Goal: Navigation & Orientation: Understand site structure

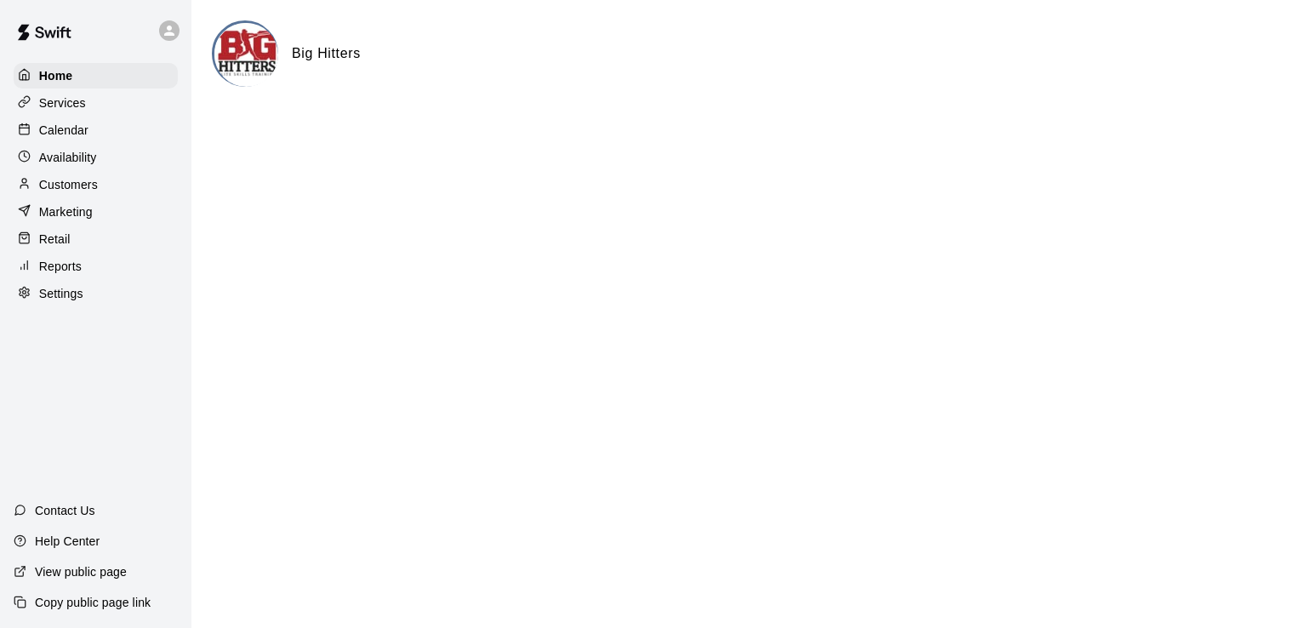
click at [126, 134] on div "Calendar" at bounding box center [96, 130] width 164 height 26
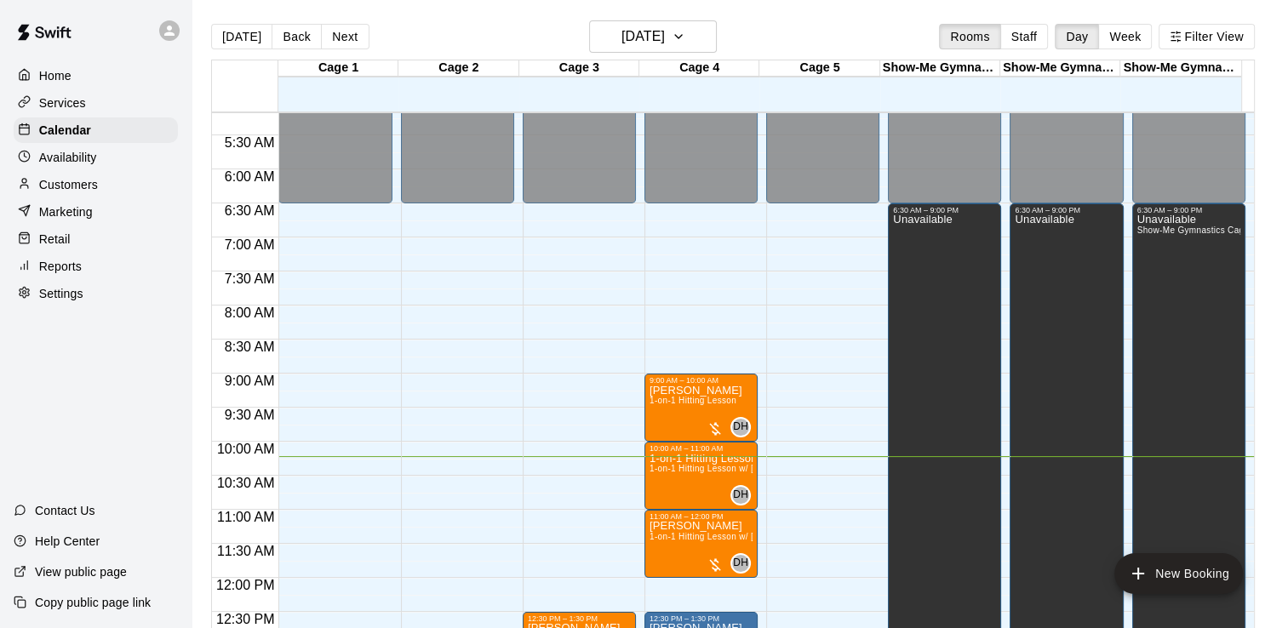
scroll to position [355, 0]
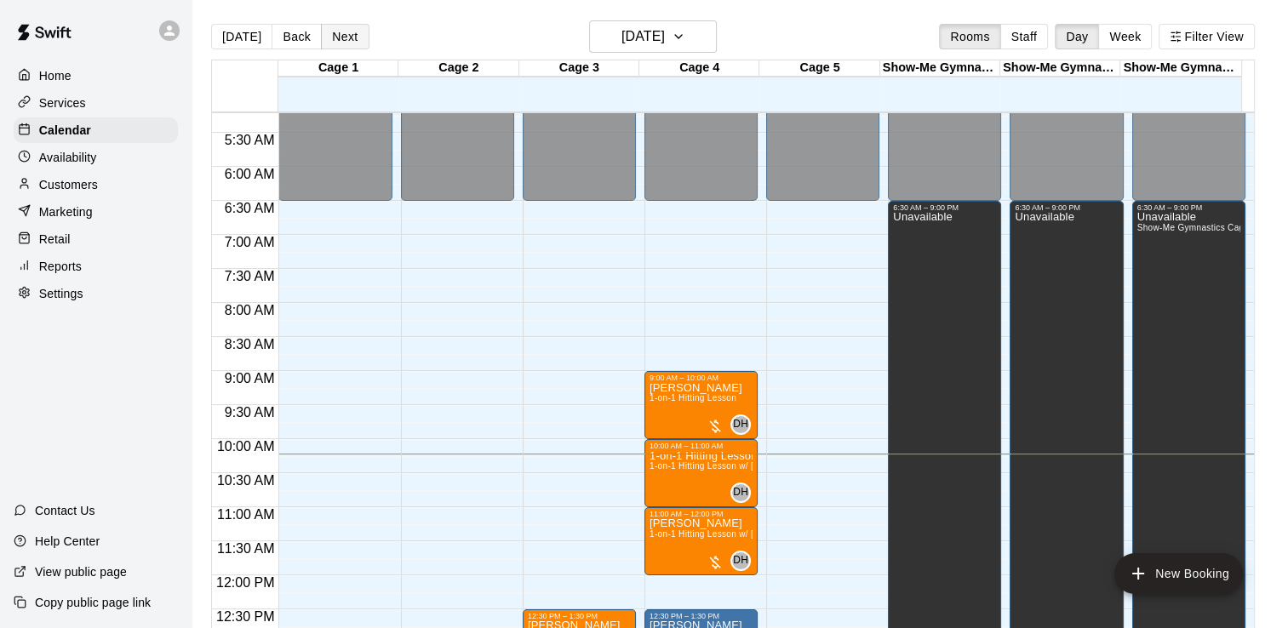
click at [344, 37] on button "Next" at bounding box center [345, 37] width 48 height 26
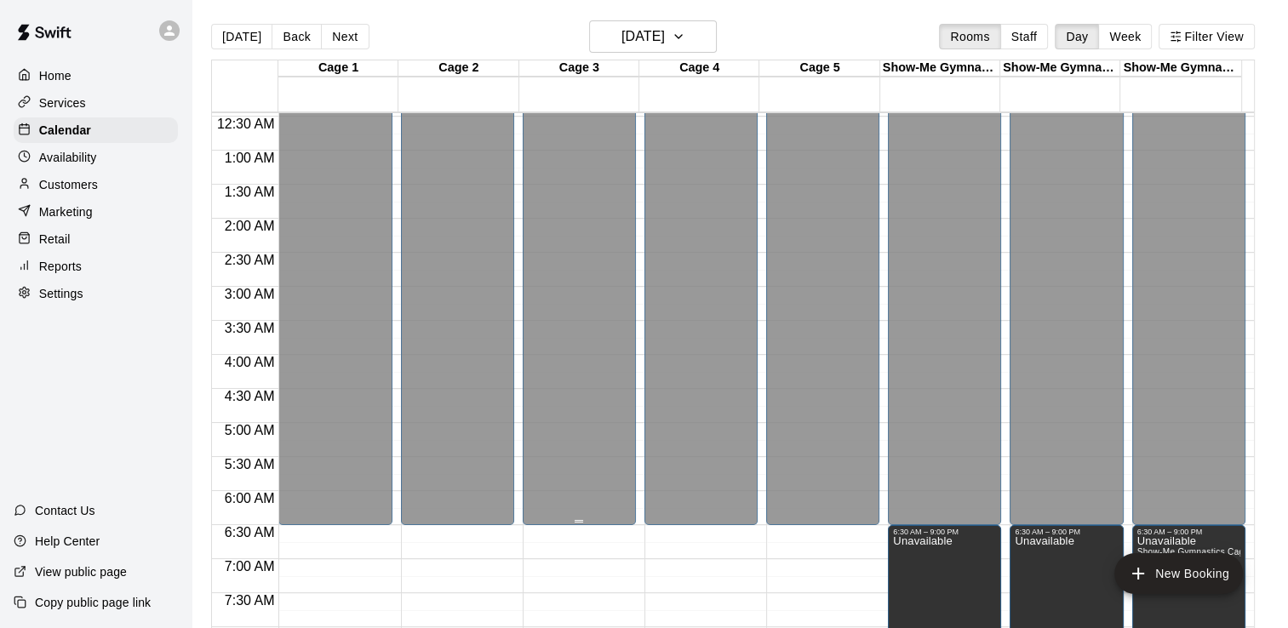
scroll to position [0, 0]
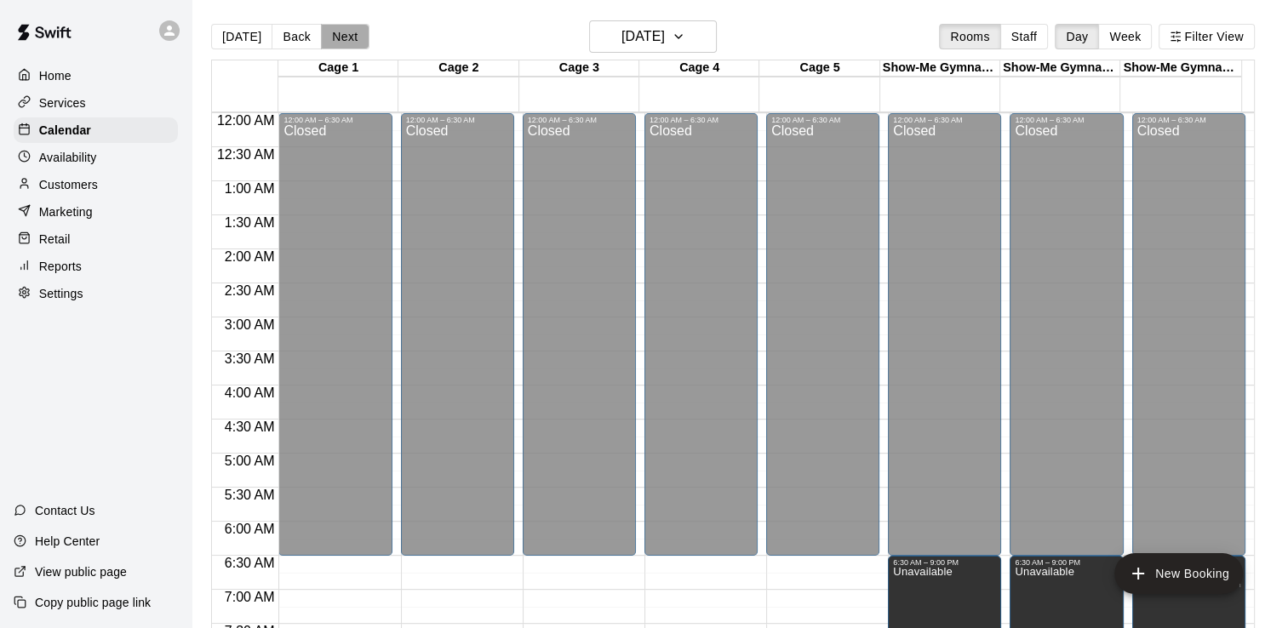
click at [344, 39] on button "Next" at bounding box center [345, 37] width 48 height 26
click at [344, 38] on button "Next" at bounding box center [345, 37] width 48 height 26
click at [134, 167] on div "Availability" at bounding box center [96, 158] width 164 height 26
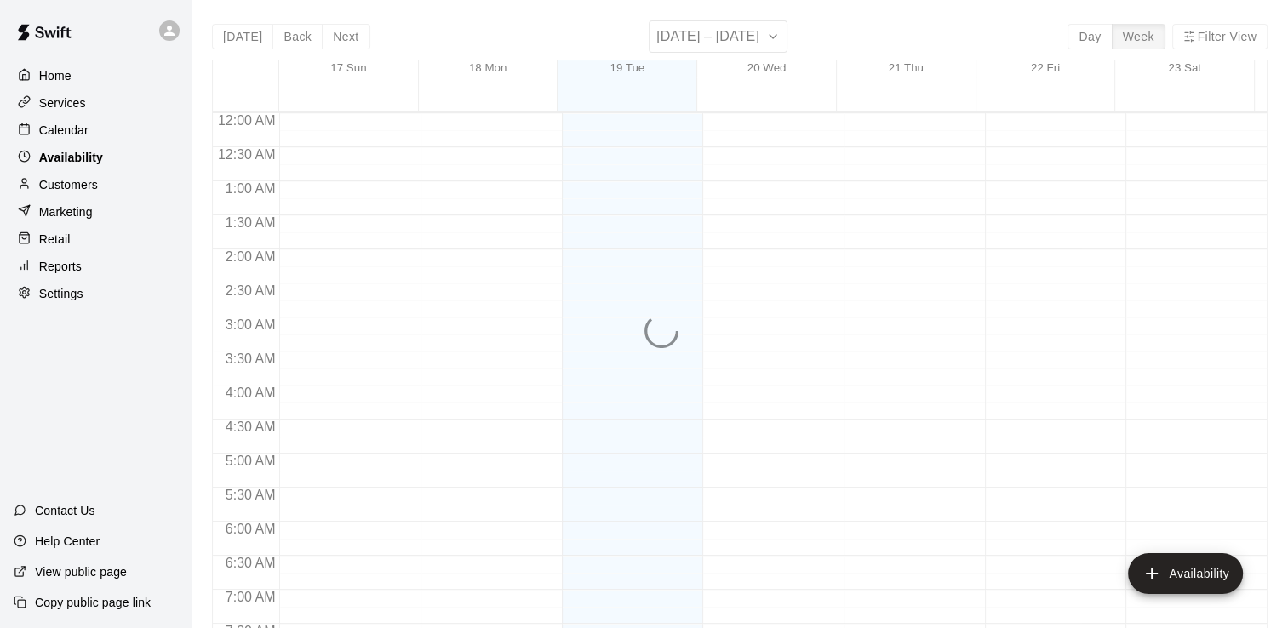
scroll to position [696, 0]
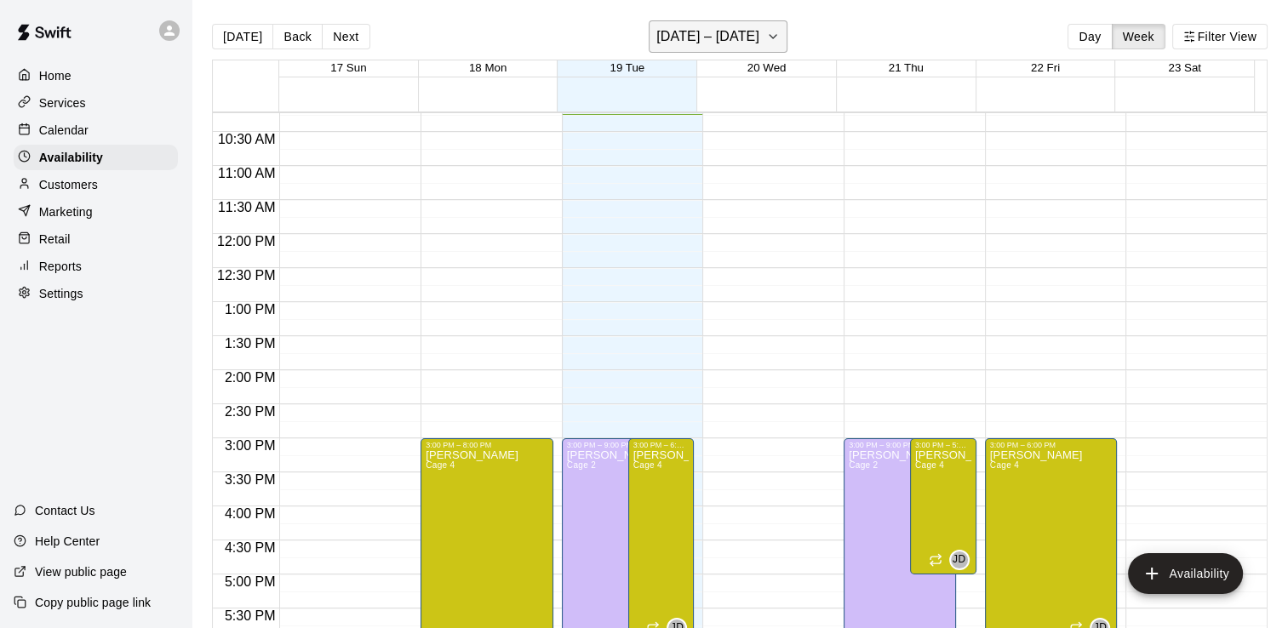
click at [730, 41] on h6 "[DATE] – [DATE]" at bounding box center [707, 37] width 103 height 24
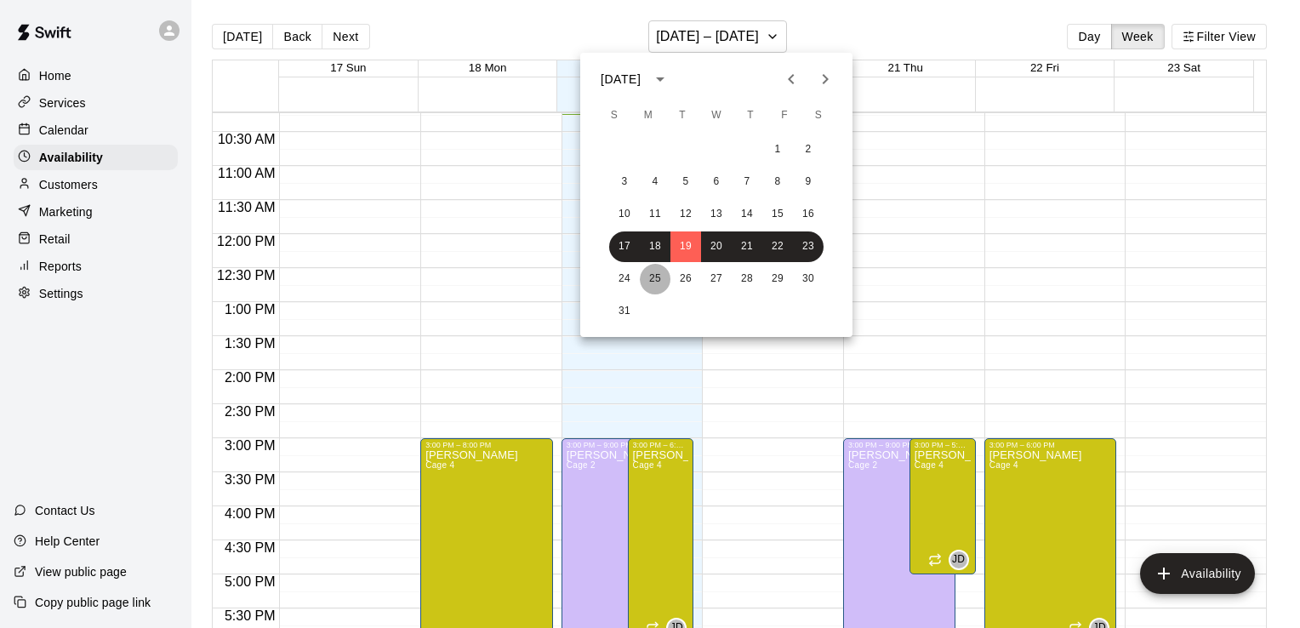
click at [654, 277] on button "25" at bounding box center [655, 279] width 31 height 31
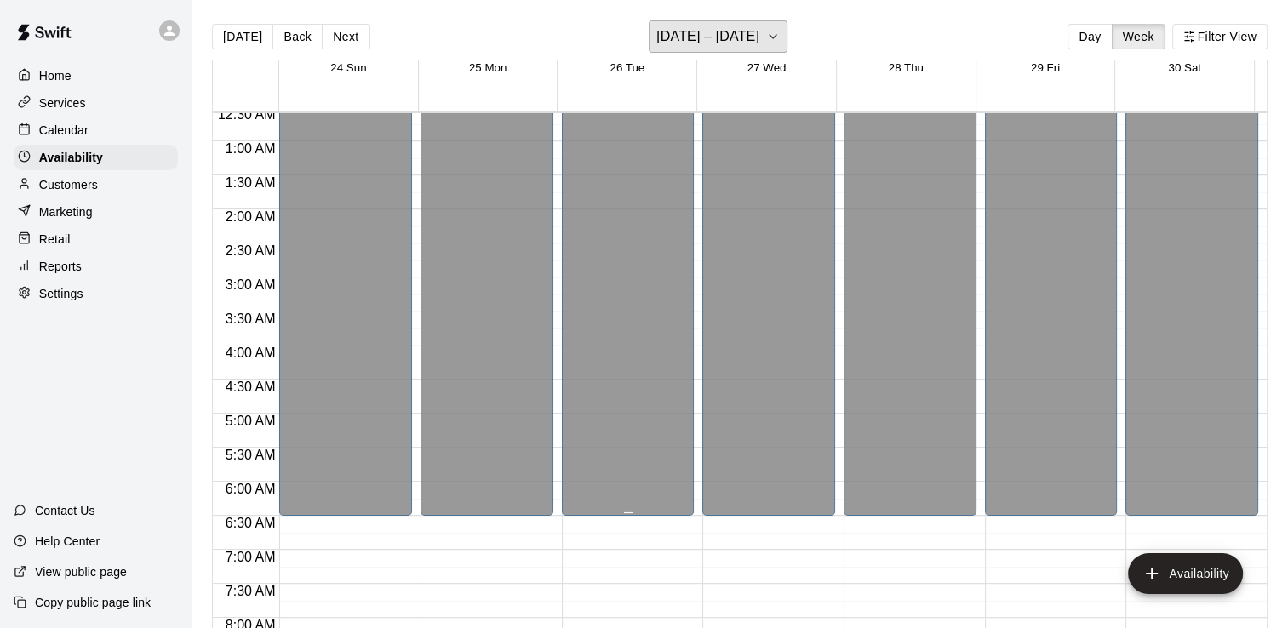
scroll to position [0, 0]
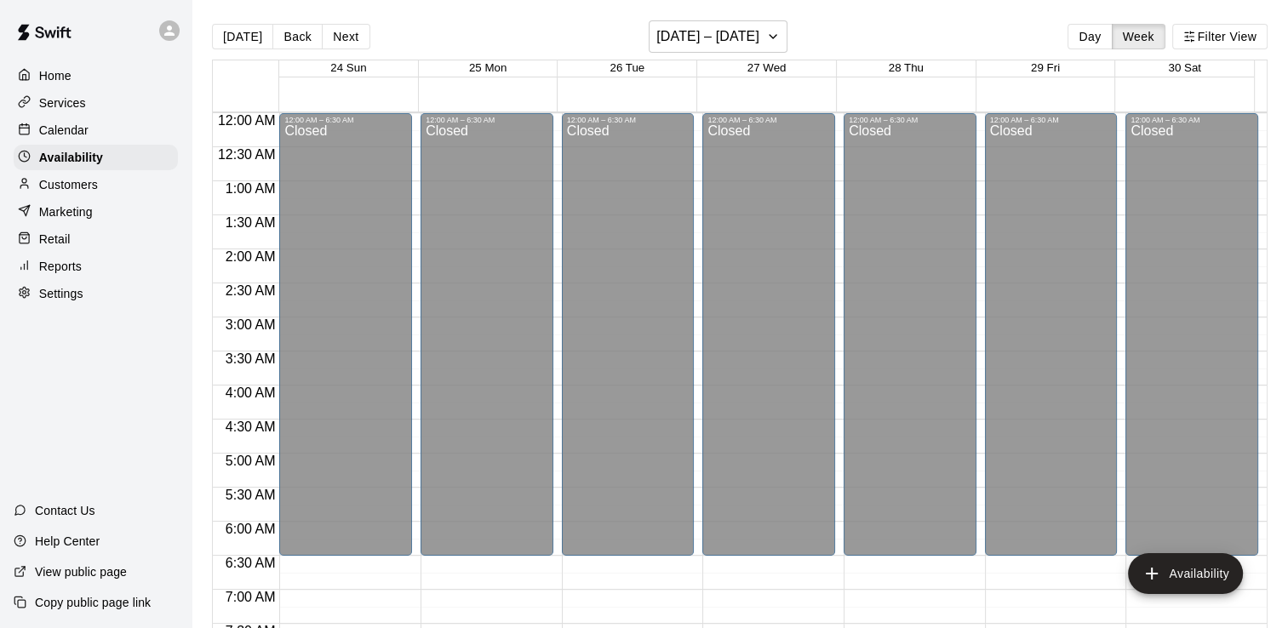
click at [139, 139] on div "Calendar" at bounding box center [96, 130] width 164 height 26
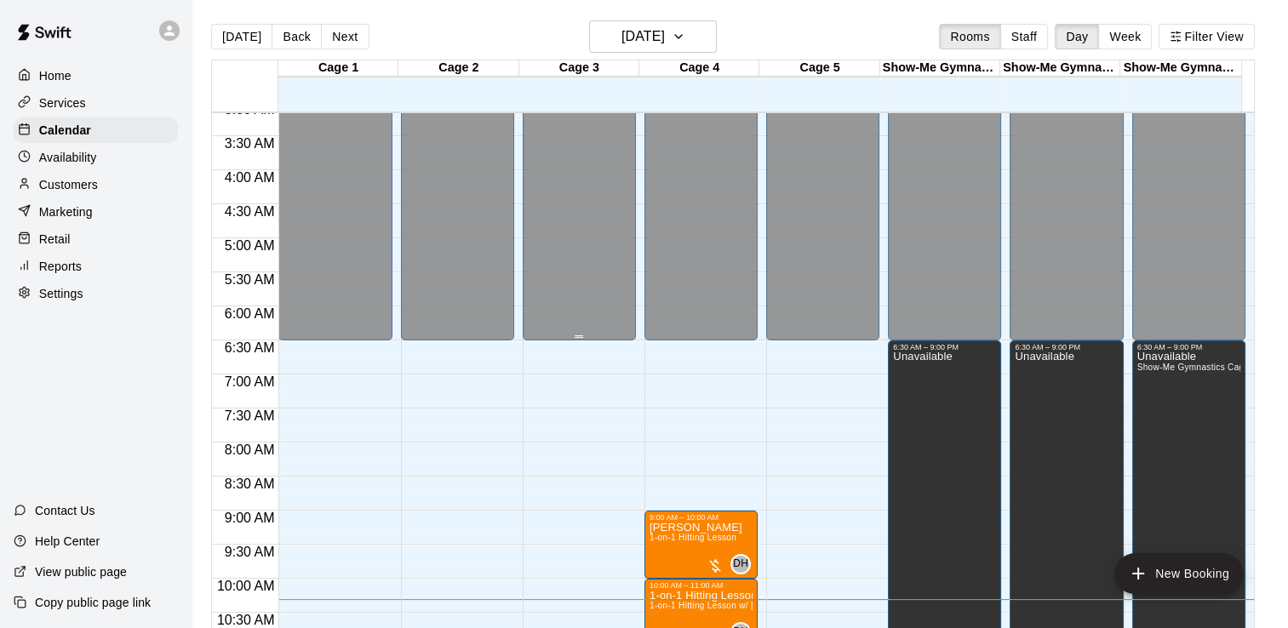
scroll to position [16, 0]
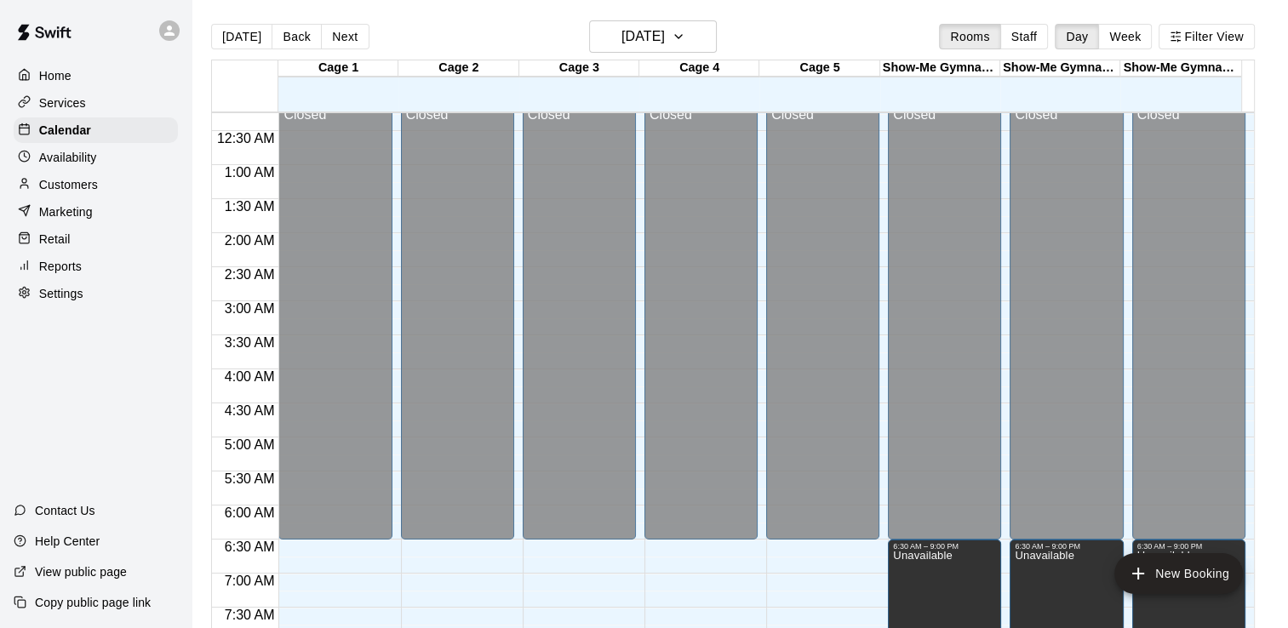
click at [100, 190] on div "Customers" at bounding box center [96, 185] width 164 height 26
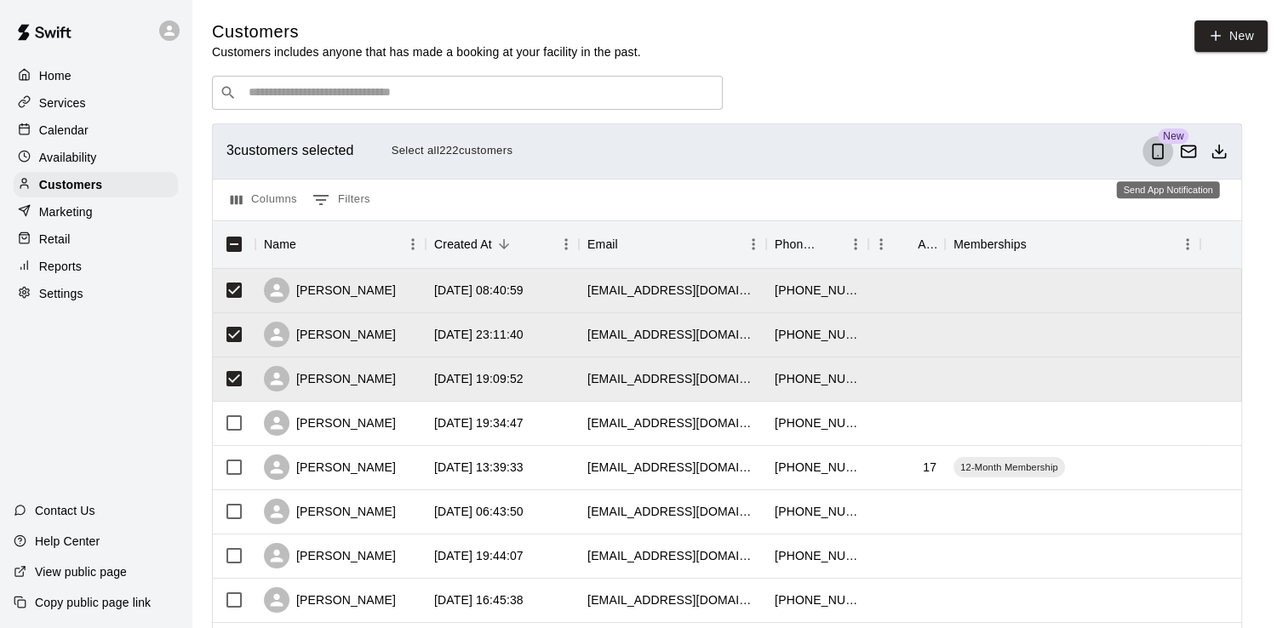
click at [1166, 155] on icon "Send App Notification" at bounding box center [1157, 151] width 17 height 17
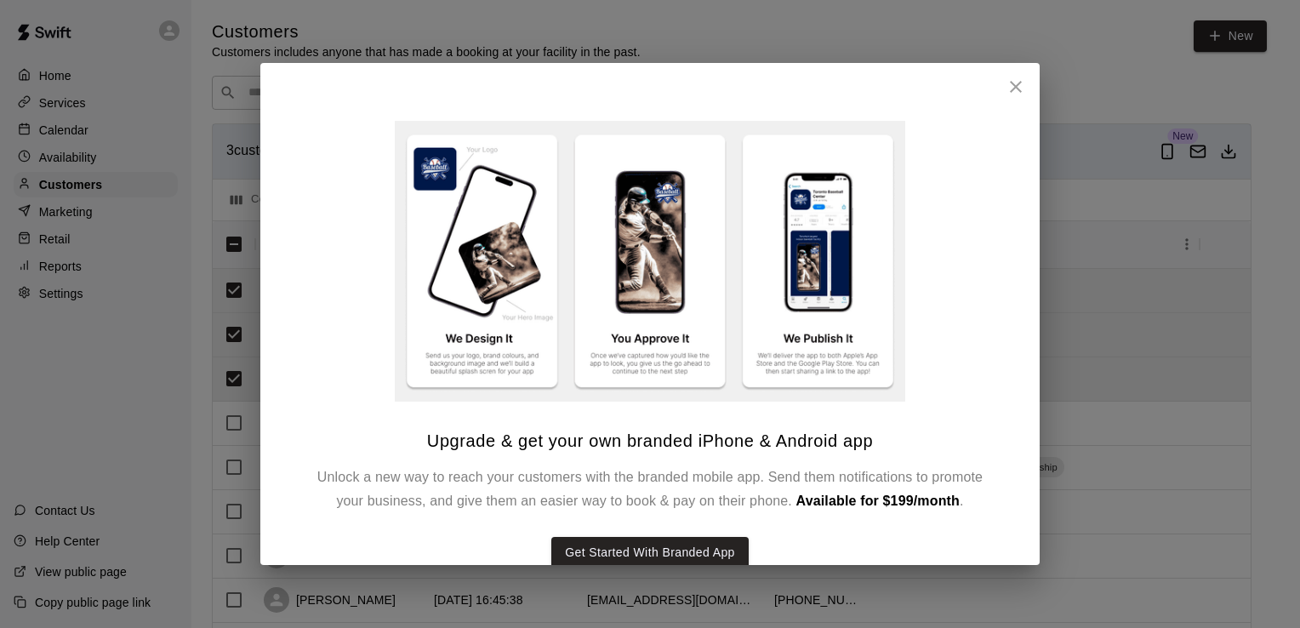
click at [1022, 80] on icon "close" at bounding box center [1016, 87] width 20 height 20
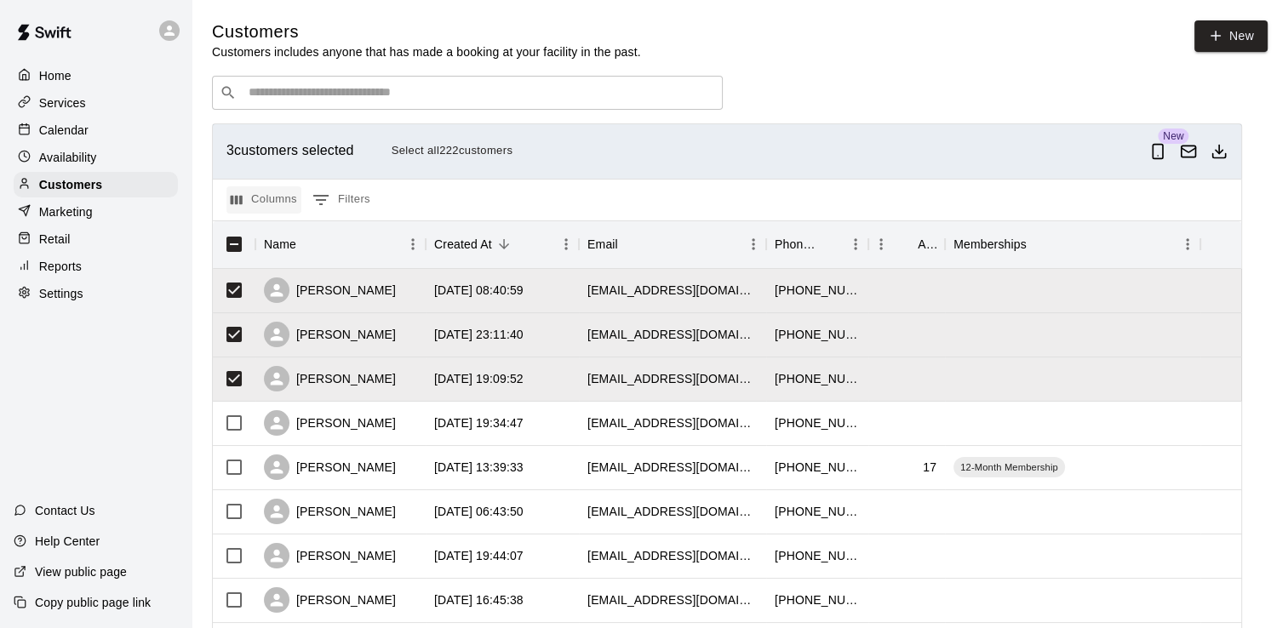
click at [269, 203] on button "Columns" at bounding box center [263, 199] width 75 height 27
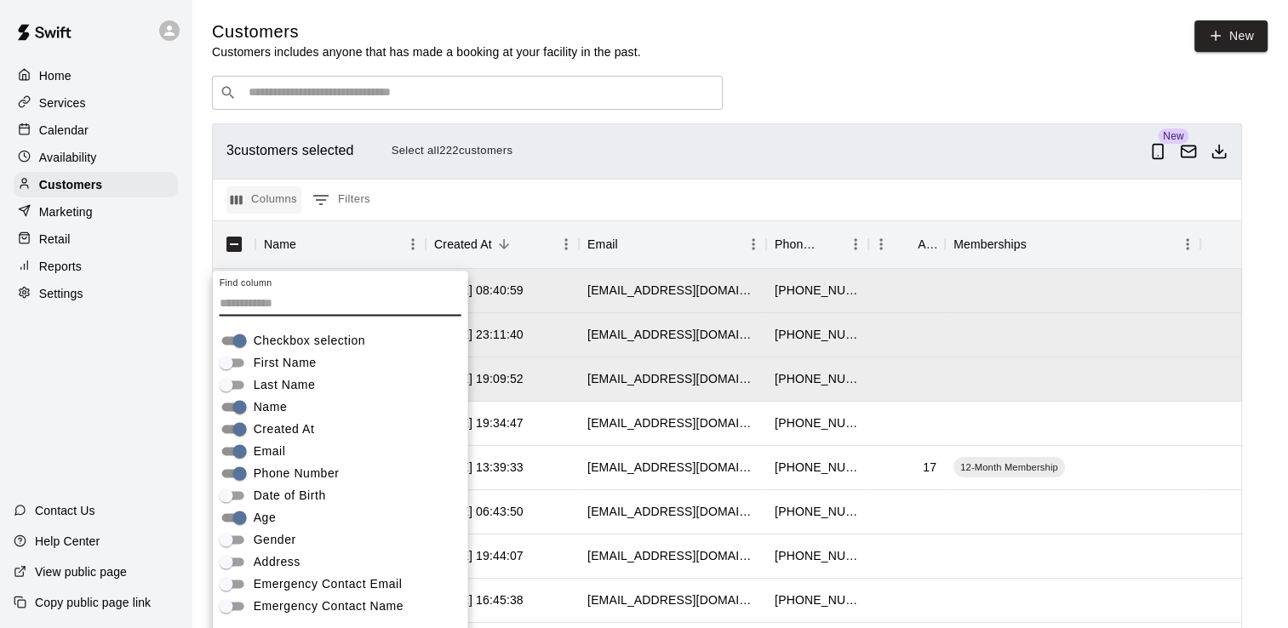
scroll to position [26, 0]
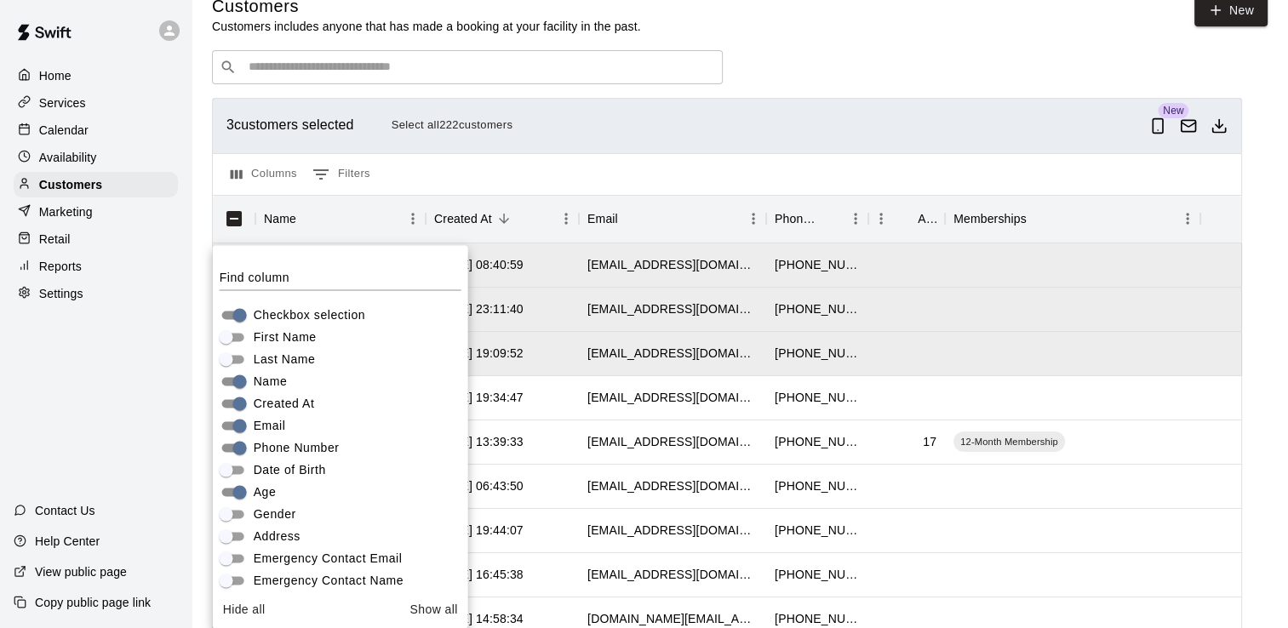
click at [532, 166] on div "Columns 0 Filters" at bounding box center [727, 174] width 1028 height 42
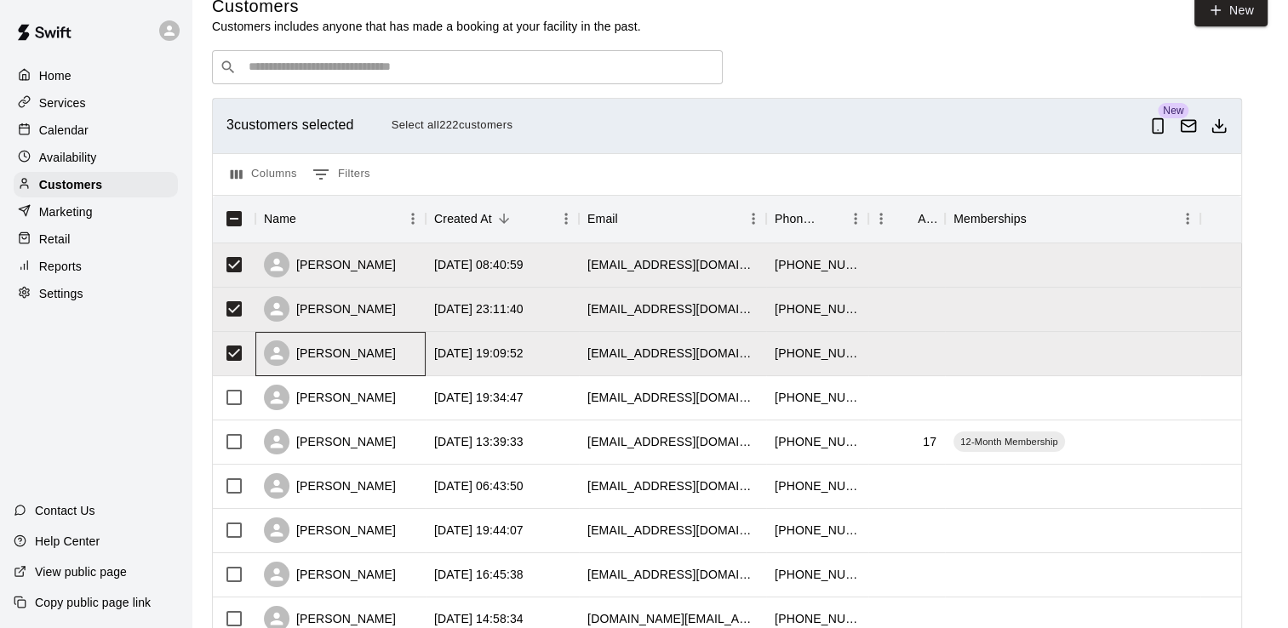
click at [333, 349] on div "[PERSON_NAME]" at bounding box center [330, 353] width 132 height 26
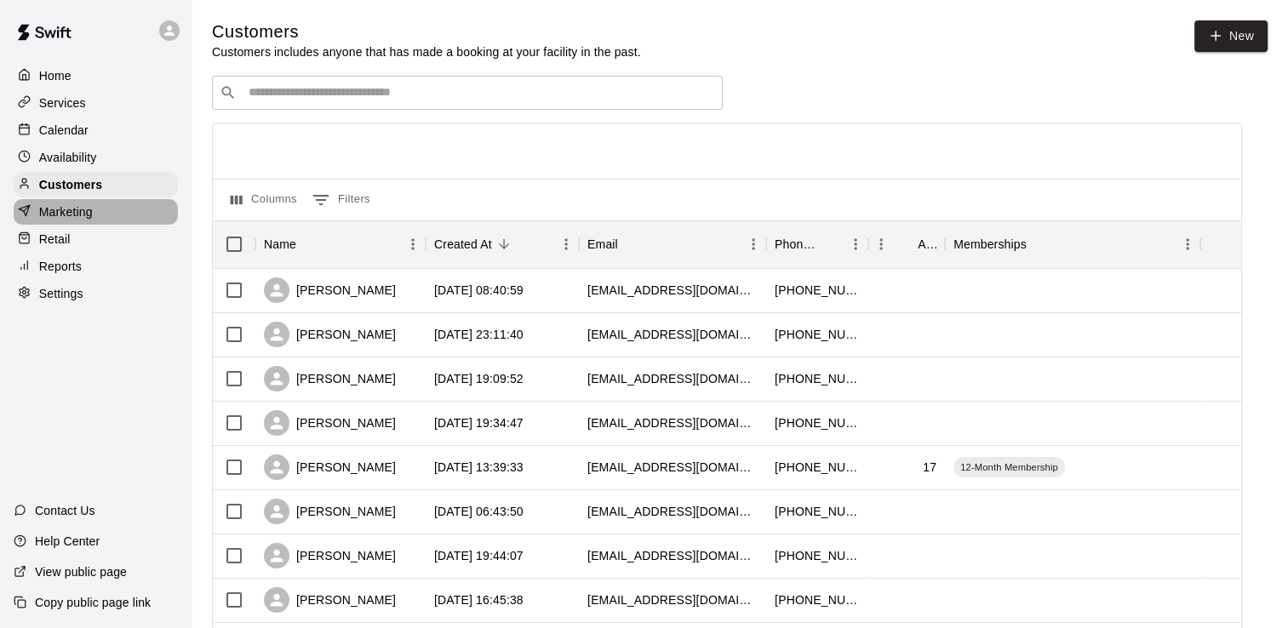
click at [101, 215] on div "Marketing" at bounding box center [96, 212] width 164 height 26
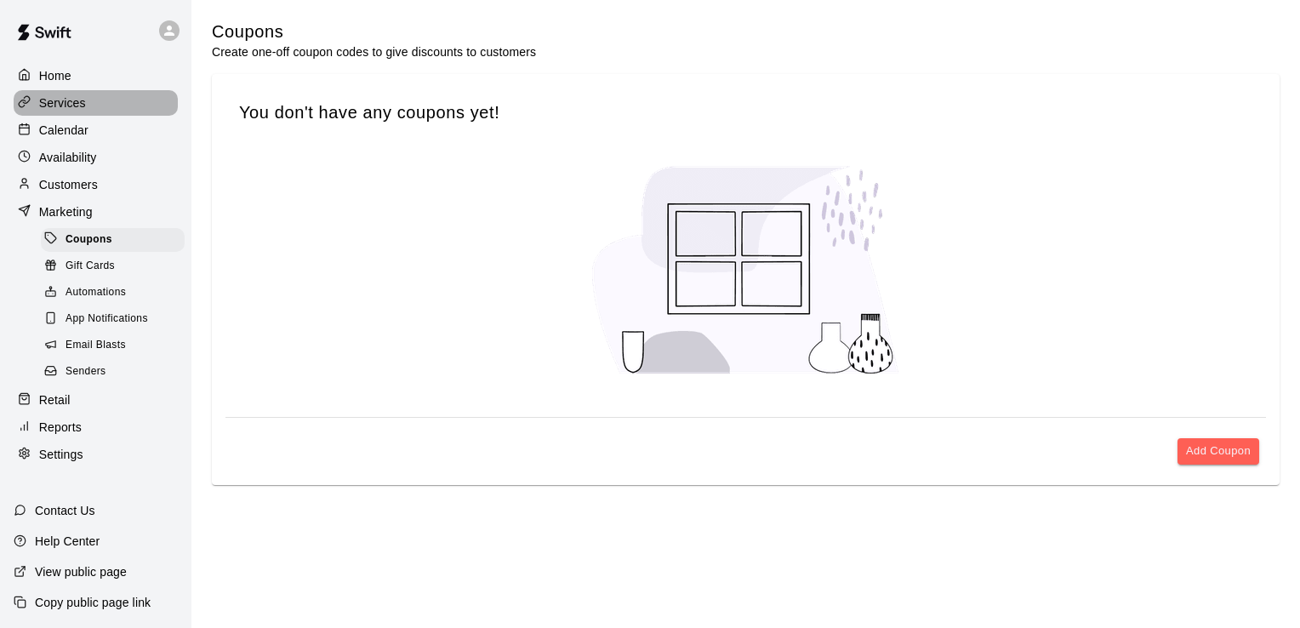
click at [95, 107] on div "Services" at bounding box center [96, 103] width 164 height 26
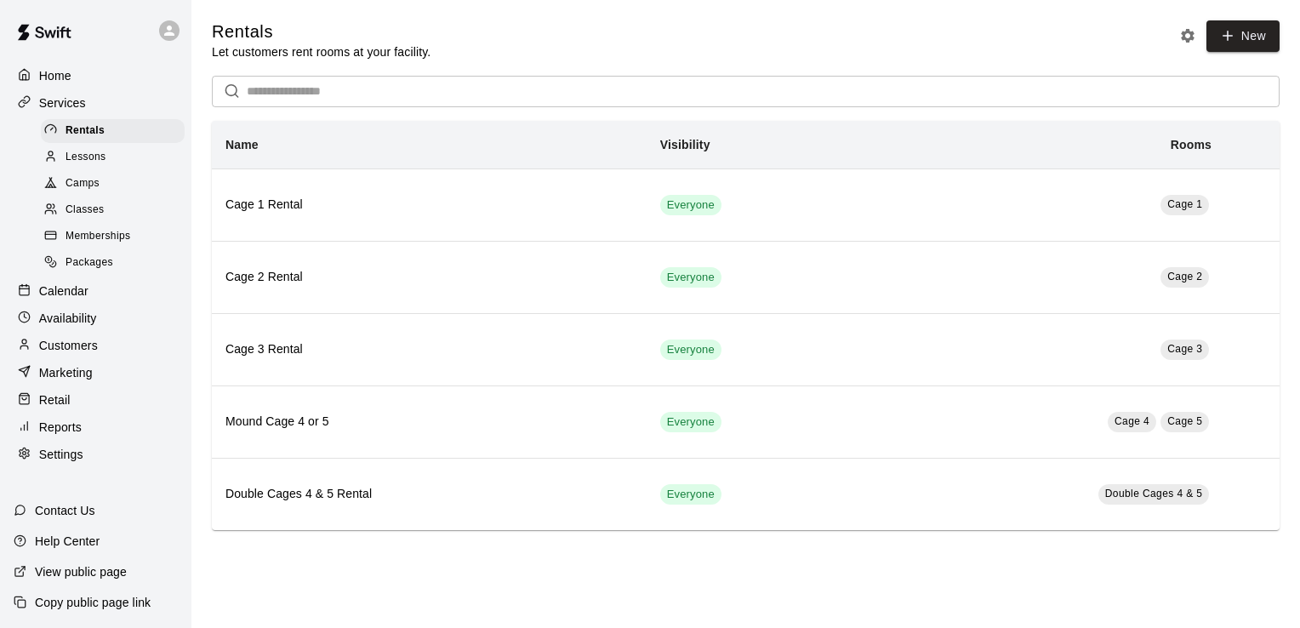
click at [92, 185] on span "Camps" at bounding box center [83, 183] width 34 height 17
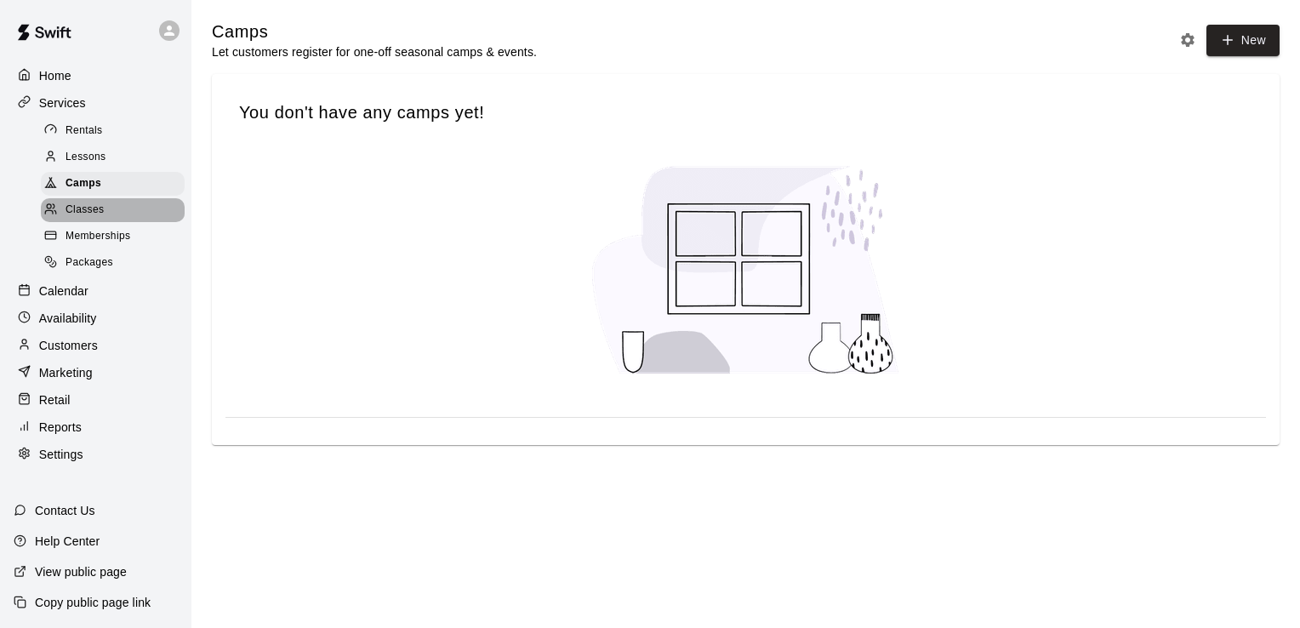
click at [93, 216] on span "Classes" at bounding box center [85, 210] width 38 height 17
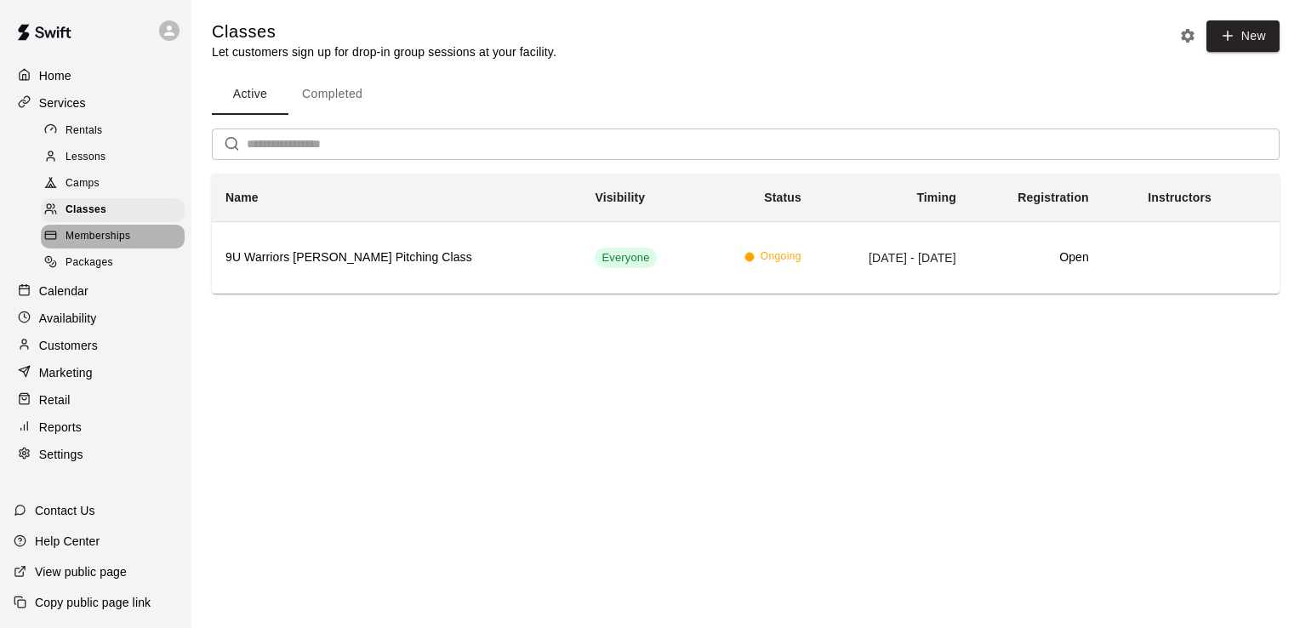
click at [94, 243] on span "Memberships" at bounding box center [98, 236] width 65 height 17
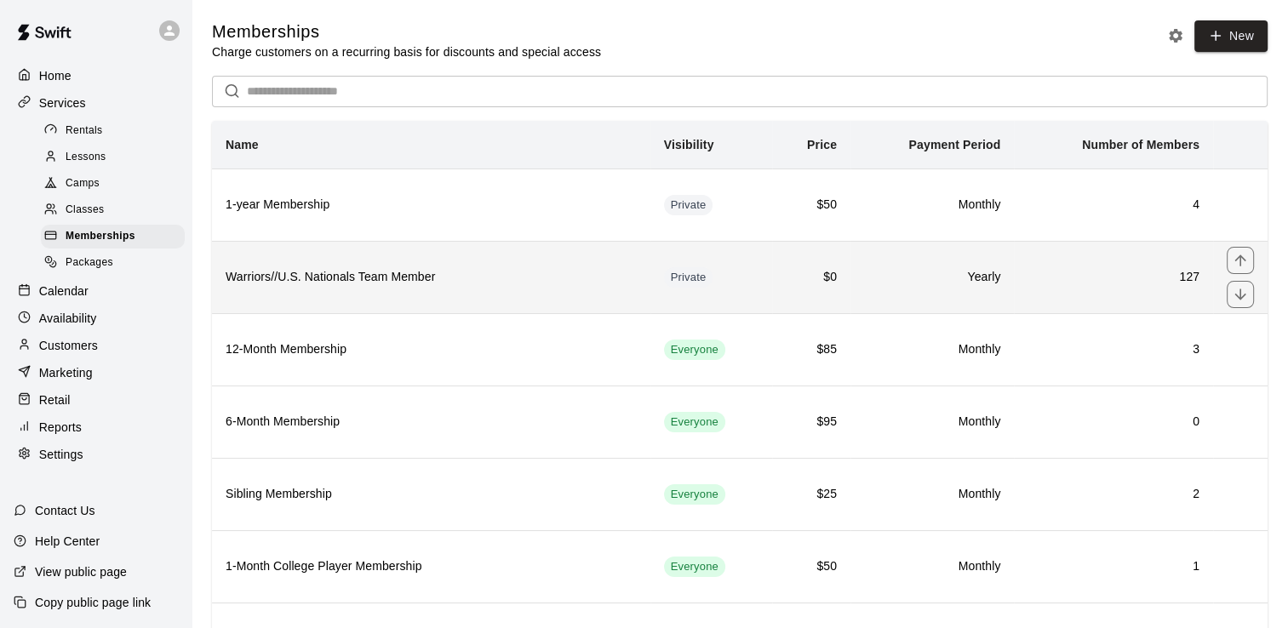
click at [289, 280] on h6 "Warriors//U.S. Nationals Team Member" at bounding box center [431, 277] width 411 height 19
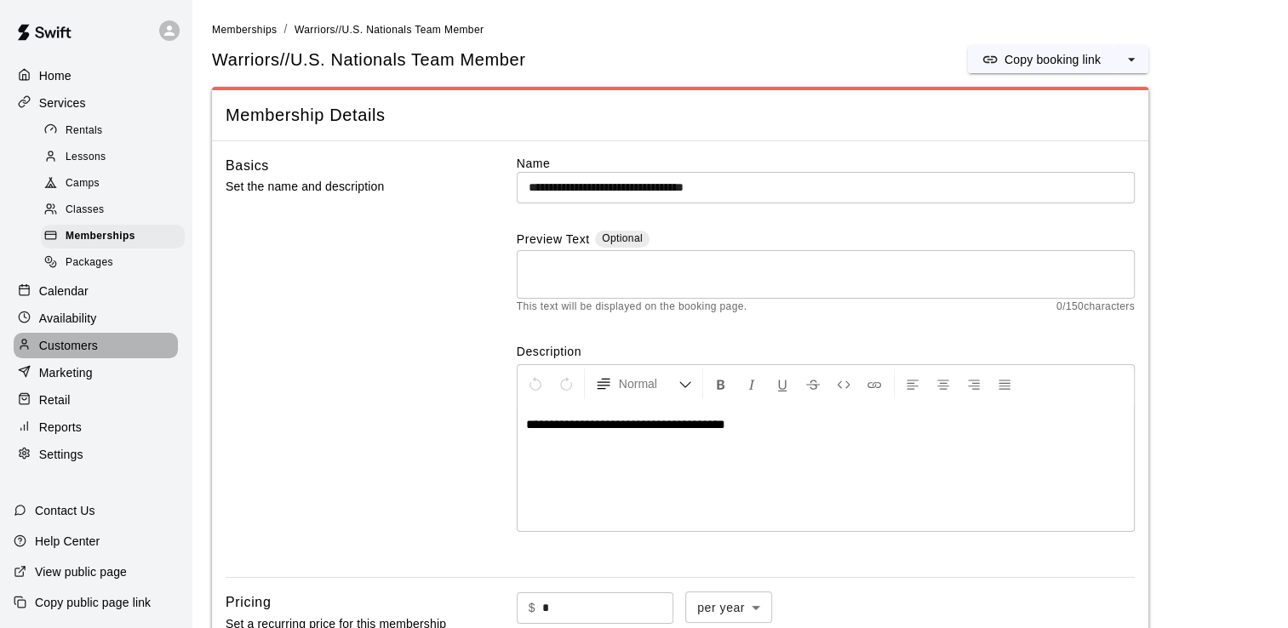
click at [89, 354] on p "Customers" at bounding box center [68, 345] width 59 height 17
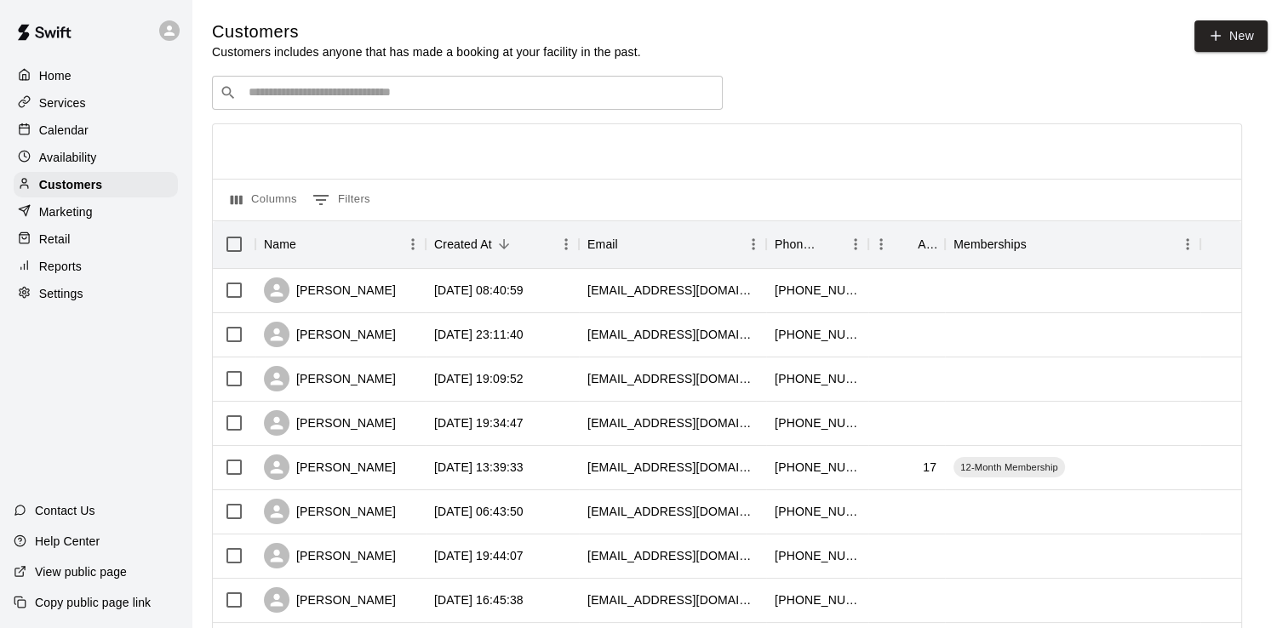
click at [451, 94] on input "Search customers by name or email" at bounding box center [478, 92] width 471 height 17
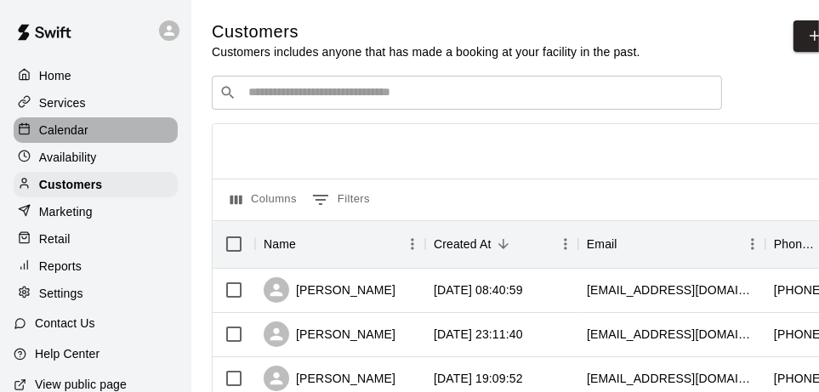
click at [83, 131] on p "Calendar" at bounding box center [63, 130] width 49 height 17
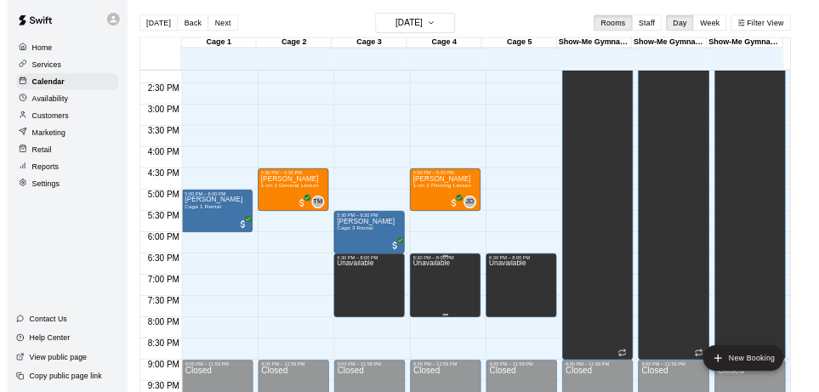
scroll to position [972, 0]
